Goal: Task Accomplishment & Management: Use online tool/utility

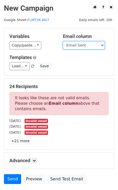
click at [91, 48] on select "Guest Date Type Method AmountDue AmountPaid TransactionFeeOverride TransactionF…" at bounding box center [84, 45] width 42 height 8
select select "Recipient"
click at [63, 41] on select "Guest Date Type Method AmountDue AmountPaid TransactionFeeOverride TransactionF…" at bounding box center [84, 45] width 42 height 8
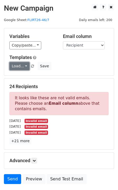
click at [19, 66] on link "Load..." at bounding box center [19, 66] width 20 height 8
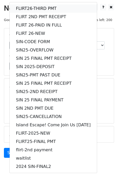
click at [27, 9] on link "FLIRT26-THIRD PMT" at bounding box center [53, 8] width 87 height 8
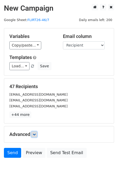
click at [35, 135] on icon at bounding box center [34, 134] width 3 height 3
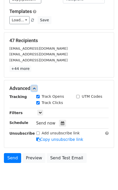
scroll to position [50, 0]
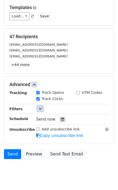
click at [41, 107] on icon at bounding box center [40, 108] width 3 height 3
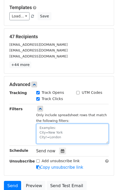
click at [45, 133] on textarea at bounding box center [72, 134] width 72 height 20
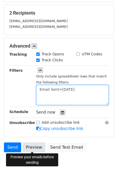
scroll to position [80, 0]
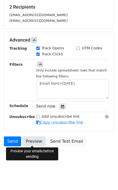
click at [32, 138] on link "Preview" at bounding box center [33, 142] width 23 height 10
click at [35, 143] on link "Preview" at bounding box center [33, 142] width 23 height 10
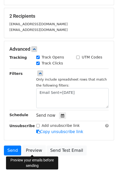
scroll to position [71, 0]
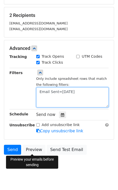
click at [79, 92] on textarea "Email Sent=10.12.25" at bounding box center [72, 98] width 72 height 20
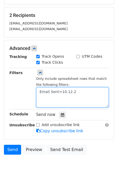
type textarea "Email Sent=10.12.25"
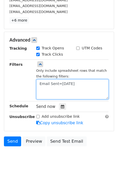
scroll to position [95, 0]
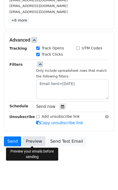
click at [36, 144] on link "Preview" at bounding box center [33, 142] width 23 height 10
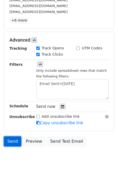
click at [7, 143] on link "Send" at bounding box center [12, 142] width 17 height 10
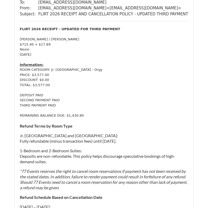
scroll to position [57, 0]
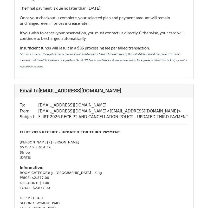
scroll to position [387, 0]
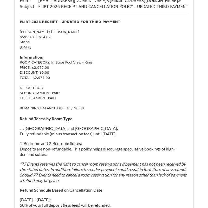
scroll to position [3207, 0]
